Goal: Navigation & Orientation: Find specific page/section

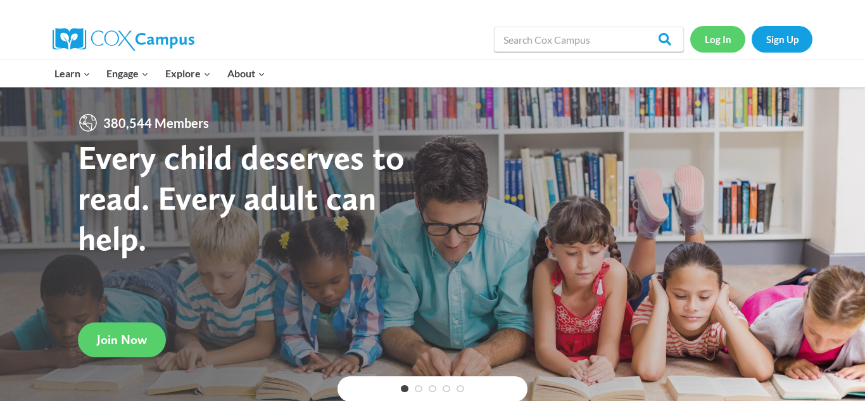
click at [720, 40] on link "Log In" at bounding box center [717, 39] width 55 height 26
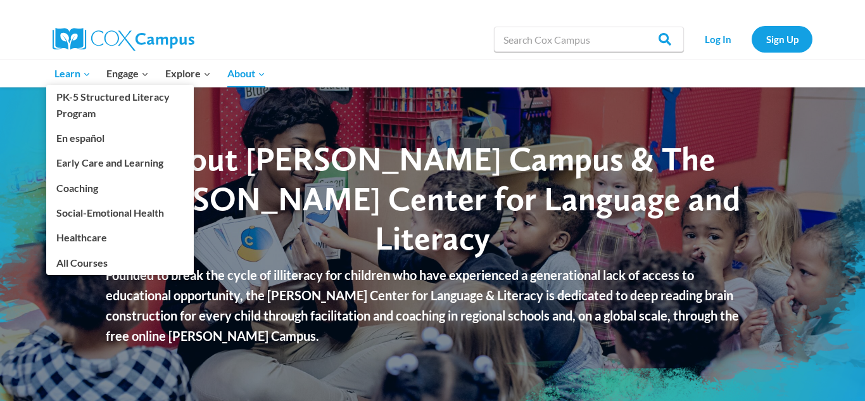
click at [77, 72] on span "Learn Expand" at bounding box center [72, 73] width 36 height 16
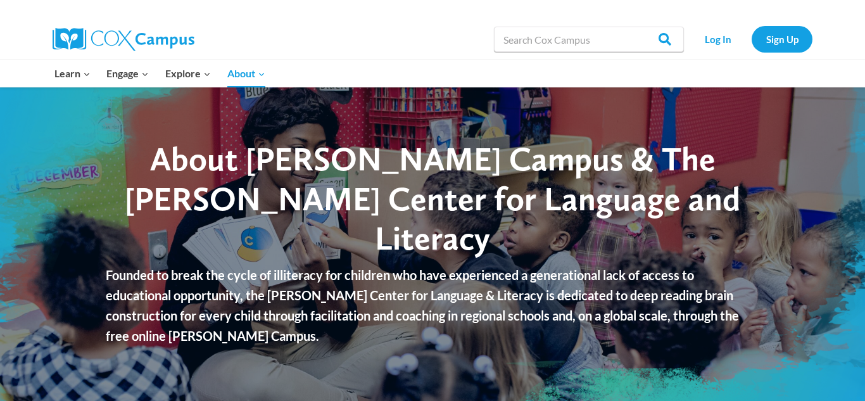
click at [748, 79] on div at bounding box center [682, 73] width 273 height 27
click at [726, 54] on div "Log In Sign Up" at bounding box center [751, 39] width 122 height 41
click at [723, 46] on link "Log In" at bounding box center [717, 39] width 55 height 26
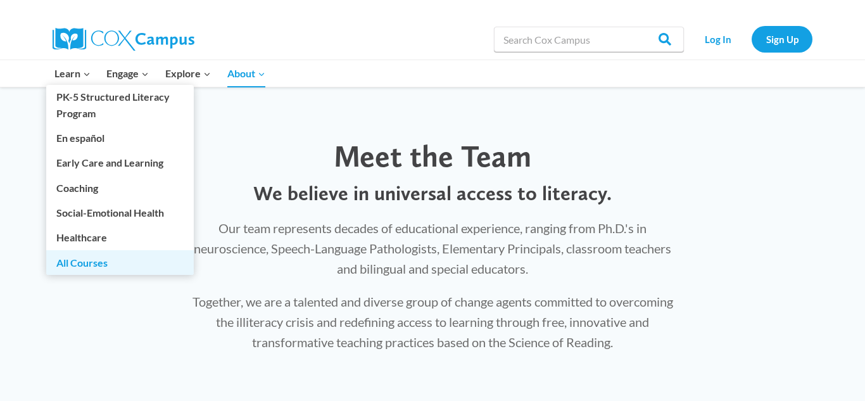
click at [118, 256] on link "All Courses" at bounding box center [120, 262] width 148 height 24
